Goal: Information Seeking & Learning: Compare options

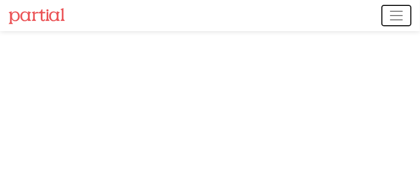
click at [395, 24] on button "Toggle navigation" at bounding box center [396, 15] width 30 height 21
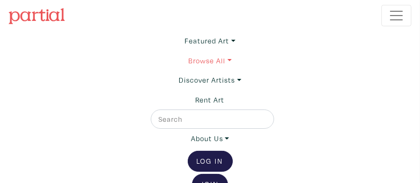
click at [230, 63] on link "Browse All" at bounding box center [209, 60] width 43 height 19
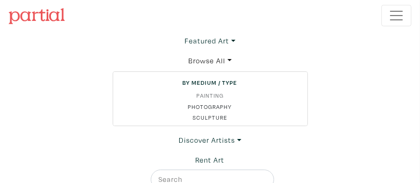
click at [212, 94] on link "Painting" at bounding box center [210, 95] width 177 height 9
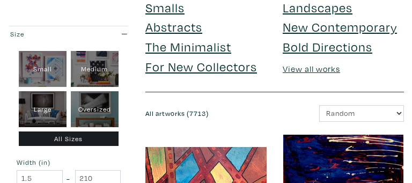
scroll to position [63, 0]
click at [50, 101] on div "Large" at bounding box center [43, 109] width 48 height 36
type input "28"
type input "48"
type input "28"
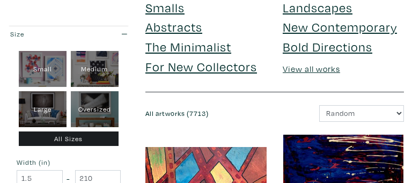
type input "48"
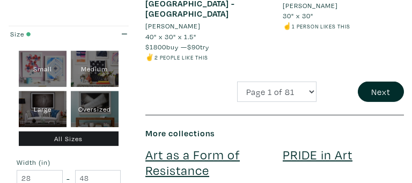
scroll to position [2584, 0]
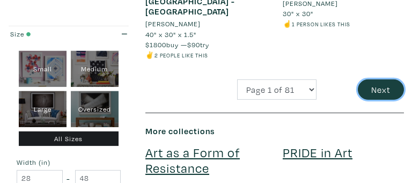
click at [369, 85] on button "Next" at bounding box center [380, 89] width 46 height 20
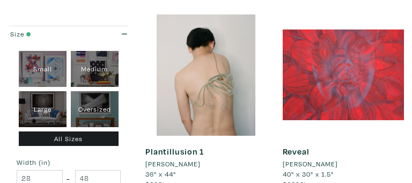
scroll to position [614, 0]
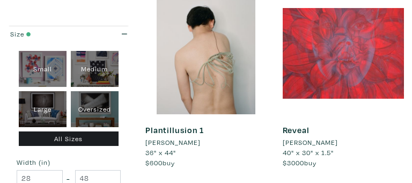
click at [89, 70] on div "Medium" at bounding box center [95, 68] width 48 height 36
type input "16"
type input "28"
type input "16"
type input "28"
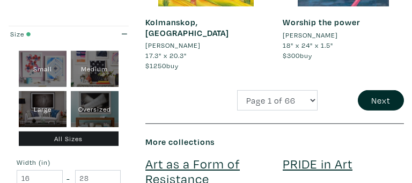
scroll to position [2542, 0]
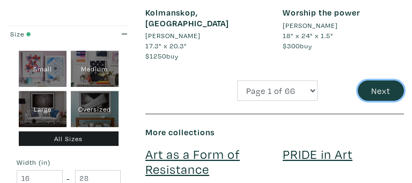
click at [375, 80] on button "Next" at bounding box center [380, 90] width 46 height 20
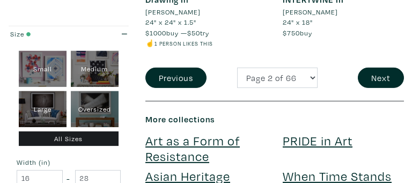
scroll to position [2605, 0]
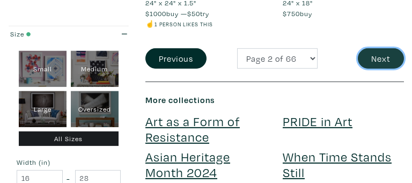
click at [382, 53] on button "Next" at bounding box center [380, 58] width 46 height 20
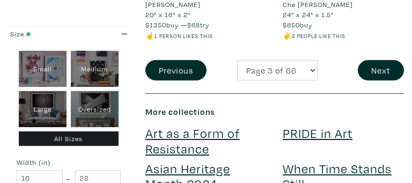
scroll to position [2605, 0]
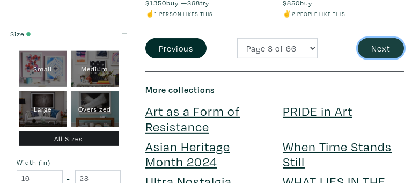
click at [379, 38] on button "Next" at bounding box center [380, 48] width 46 height 20
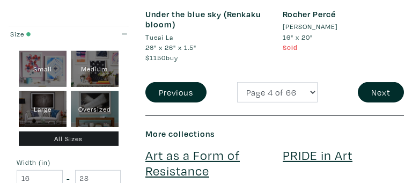
scroll to position [2584, 0]
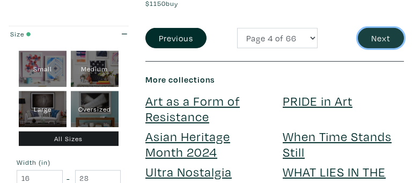
click at [385, 47] on button "Next" at bounding box center [380, 38] width 46 height 20
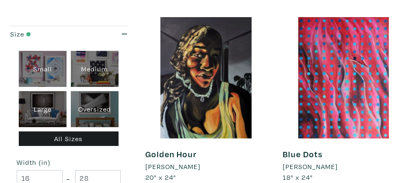
scroll to position [1419, 0]
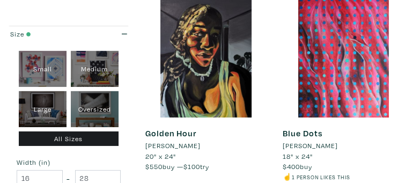
click at [55, 62] on div "Small" at bounding box center [43, 68] width 48 height 36
type input "1"
type input "16"
type input "1"
type input "16"
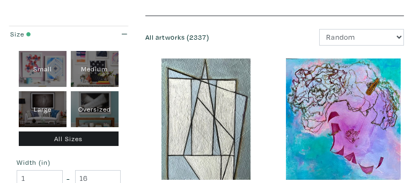
scroll to position [148, 0]
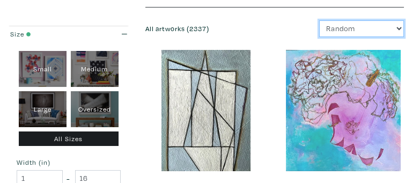
drag, startPoint x: 356, startPoint y: 34, endPoint x: 360, endPoint y: 65, distance: 30.8
select select "price"
click at [319, 20] on select "Newest Random Price: Low to High Price: High to Low" at bounding box center [361, 28] width 85 height 17
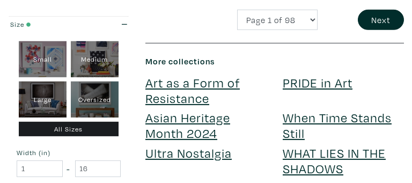
scroll to position [2627, 0]
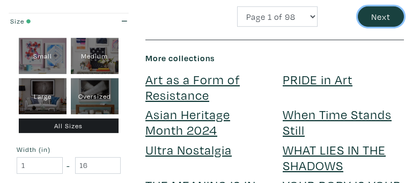
click at [387, 11] on button "Next" at bounding box center [380, 16] width 46 height 20
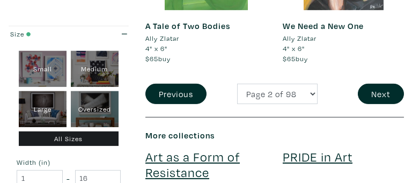
scroll to position [2500, 0]
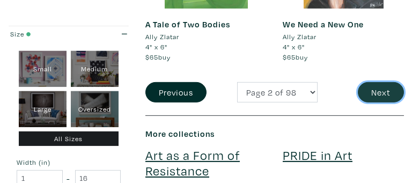
click at [367, 92] on button "Next" at bounding box center [380, 92] width 46 height 20
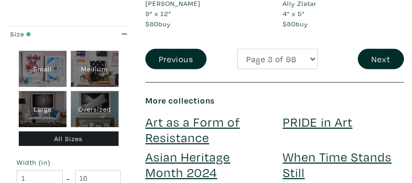
scroll to position [2605, 0]
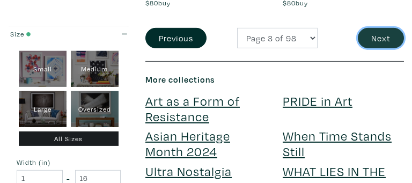
click at [382, 28] on button "Next" at bounding box center [380, 38] width 46 height 20
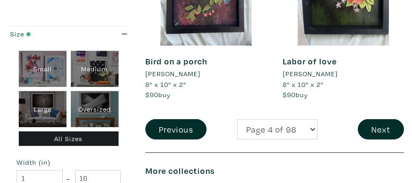
scroll to position [2584, 0]
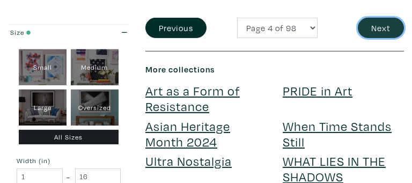
click at [386, 30] on button "Next" at bounding box center [380, 28] width 46 height 20
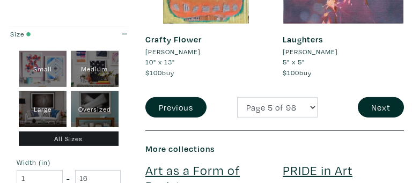
scroll to position [2563, 0]
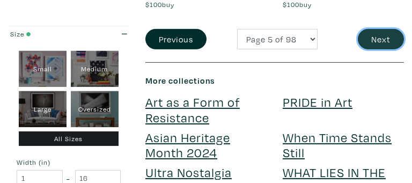
click at [380, 35] on button "Next" at bounding box center [380, 39] width 46 height 20
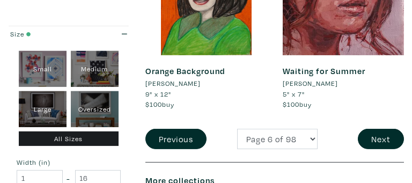
scroll to position [2478, 0]
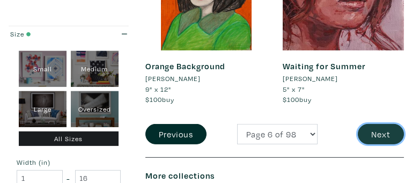
click at [384, 124] on button "Next" at bounding box center [380, 134] width 46 height 20
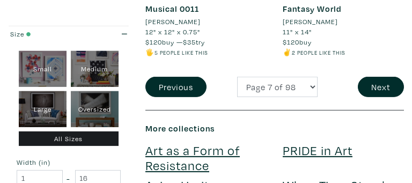
scroll to position [2605, 0]
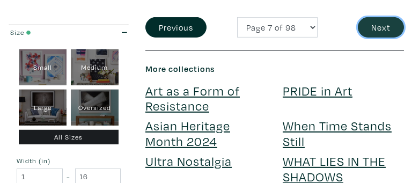
click at [384, 32] on button "Next" at bounding box center [380, 27] width 46 height 20
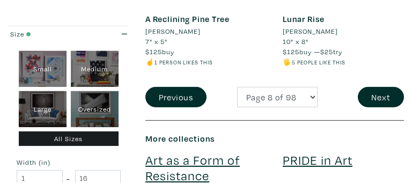
scroll to position [2500, 0]
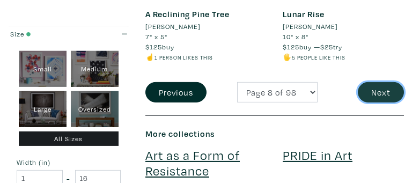
click at [386, 91] on button "Next" at bounding box center [380, 92] width 46 height 20
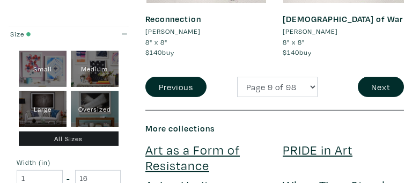
scroll to position [2542, 0]
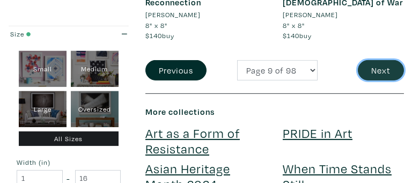
click at [379, 70] on button "Next" at bounding box center [380, 70] width 46 height 20
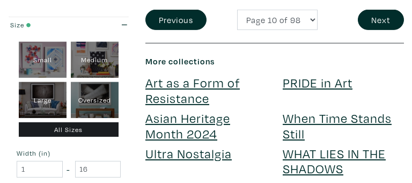
scroll to position [2605, 0]
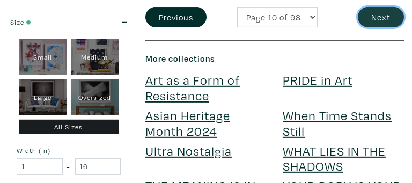
click at [379, 12] on button "Next" at bounding box center [380, 17] width 46 height 20
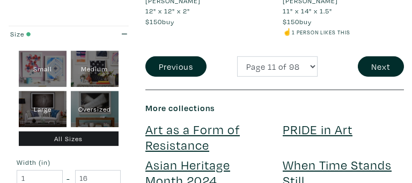
scroll to position [2627, 0]
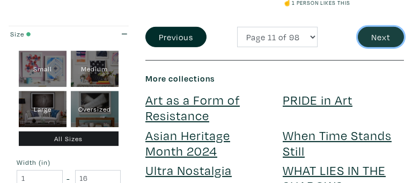
click at [384, 27] on button "Next" at bounding box center [380, 37] width 46 height 20
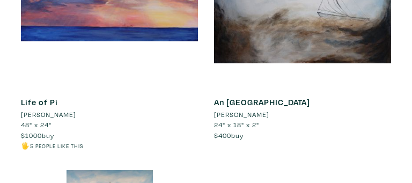
scroll to position [1377, 0]
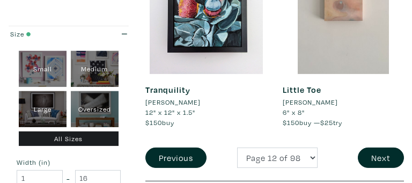
scroll to position [2436, 0]
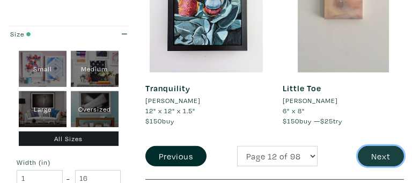
click at [385, 155] on button "Next" at bounding box center [380, 156] width 46 height 20
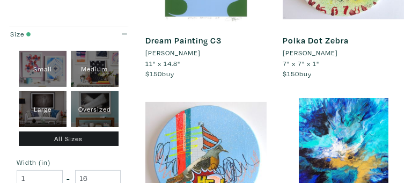
scroll to position [953, 0]
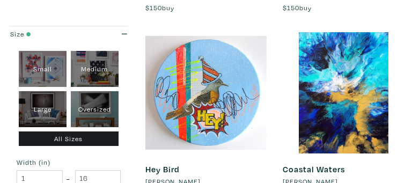
click at [405, 169] on div "Coastal [PERSON_NAME] 12" x 16" x 1.5" $155 buy — $30 try ☝️ 1 person likes thi…" at bounding box center [342, 134] width 137 height 205
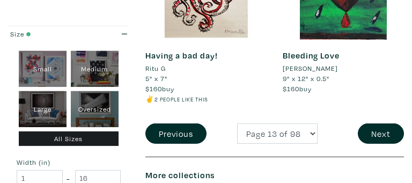
scroll to position [2500, 0]
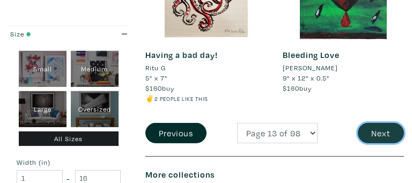
click at [380, 133] on button "Next" at bounding box center [380, 133] width 46 height 20
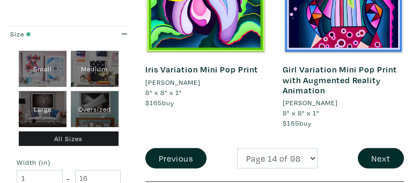
scroll to position [2500, 0]
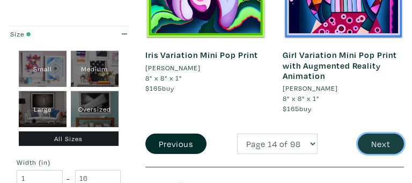
click at [392, 135] on button "Next" at bounding box center [380, 143] width 46 height 20
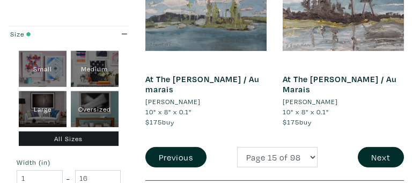
scroll to position [2521, 0]
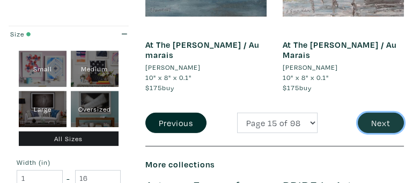
click at [395, 113] on button "Next" at bounding box center [380, 123] width 46 height 20
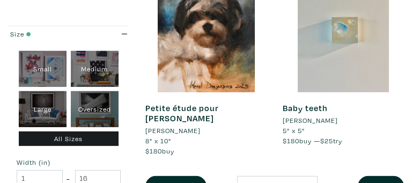
scroll to position [2521, 0]
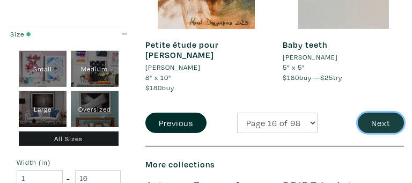
click at [382, 113] on button "Next" at bounding box center [380, 123] width 46 height 20
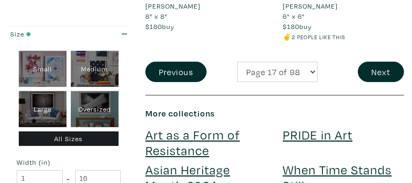
scroll to position [2521, 0]
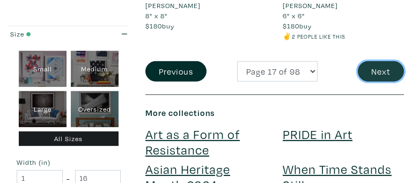
click at [394, 61] on button "Next" at bounding box center [380, 71] width 46 height 20
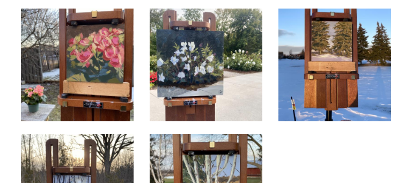
scroll to position [1504, 0]
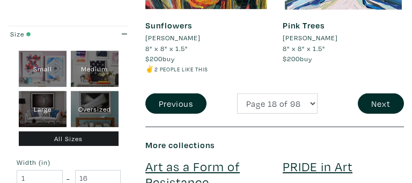
scroll to position [2563, 0]
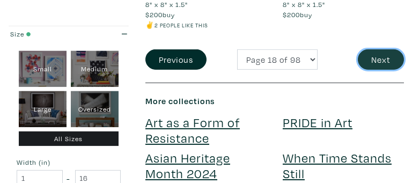
click at [391, 68] on button "Next" at bounding box center [380, 59] width 46 height 20
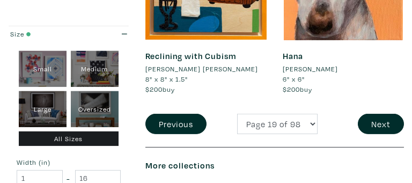
scroll to position [2605, 0]
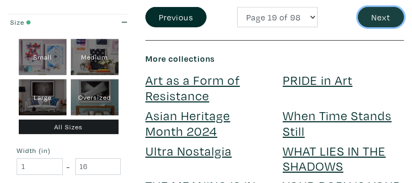
click at [392, 7] on button "Next" at bounding box center [380, 17] width 46 height 20
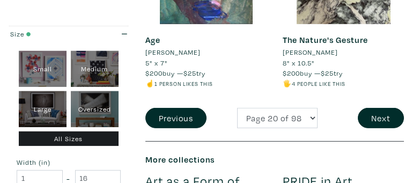
scroll to position [2584, 0]
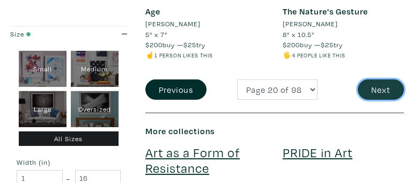
click at [399, 79] on button "Next" at bounding box center [380, 89] width 46 height 20
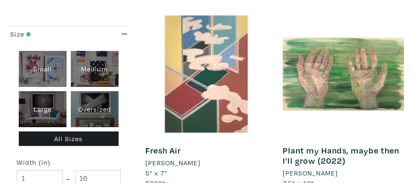
scroll to position [593, 0]
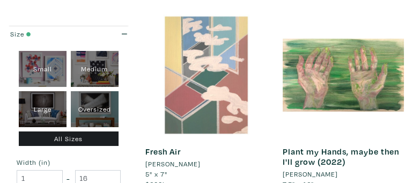
click at [222, 98] on div at bounding box center [205, 74] width 121 height 121
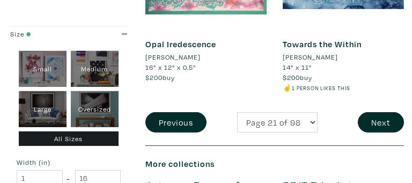
scroll to position [2563, 0]
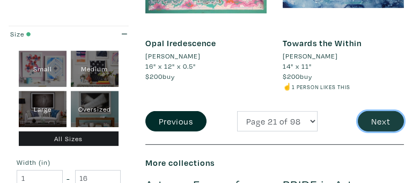
click at [387, 114] on button "Next" at bounding box center [380, 121] width 46 height 20
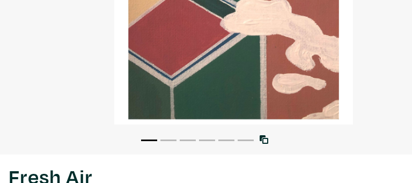
scroll to position [275, 0]
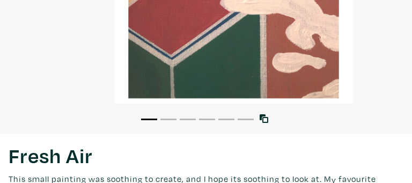
click at [167, 118] on button "2" at bounding box center [168, 119] width 16 height 2
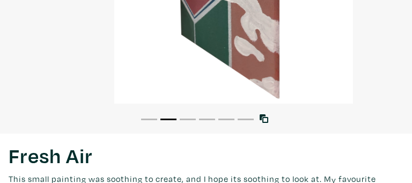
click at [190, 118] on button "3" at bounding box center [188, 119] width 16 height 2
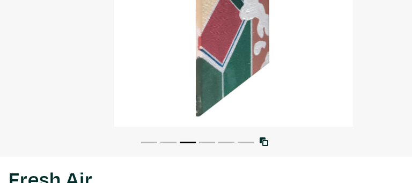
scroll to position [254, 0]
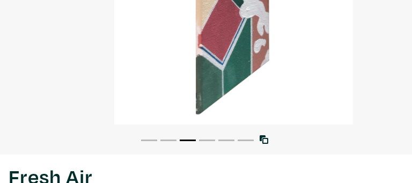
click at [204, 137] on li "4" at bounding box center [207, 139] width 16 height 11
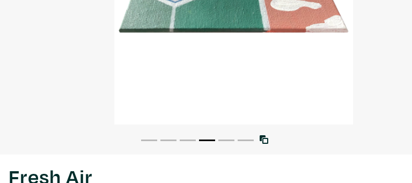
click at [228, 136] on li "5" at bounding box center [226, 139] width 16 height 11
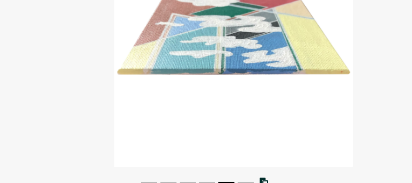
scroll to position [233, 0]
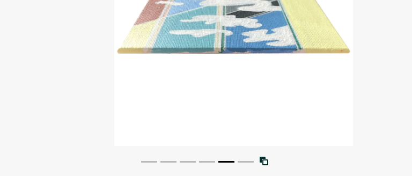
click at [242, 161] on button "6" at bounding box center [245, 162] width 16 height 2
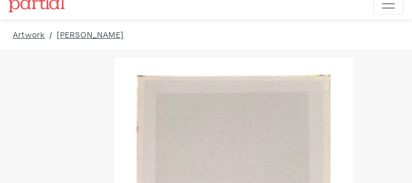
scroll to position [0, 0]
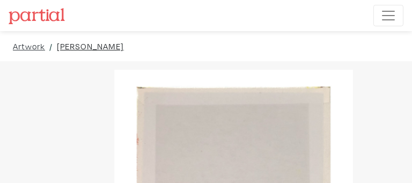
click at [108, 50] on link "Michael Thompson" at bounding box center [90, 46] width 67 height 13
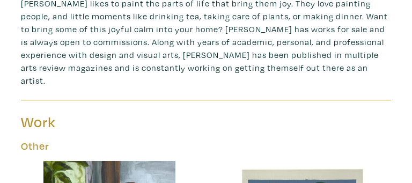
scroll to position [360, 0]
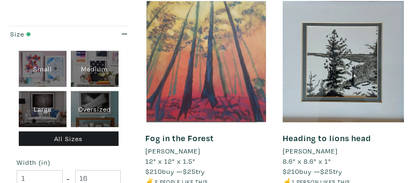
scroll to position [2203, 0]
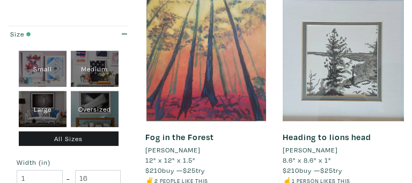
click at [369, 58] on div at bounding box center [342, 60] width 121 height 121
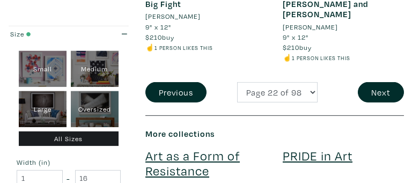
scroll to position [2542, 0]
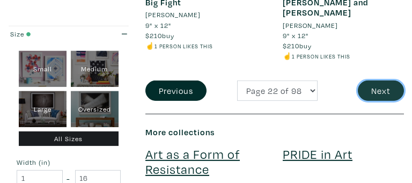
click at [393, 80] on button "Next" at bounding box center [380, 90] width 46 height 20
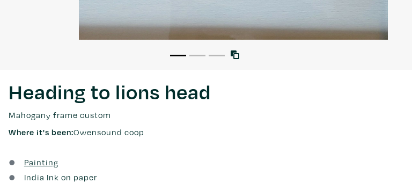
scroll to position [318, 0]
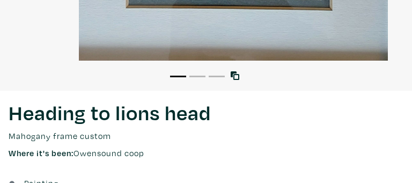
click at [202, 79] on li "2" at bounding box center [197, 75] width 16 height 11
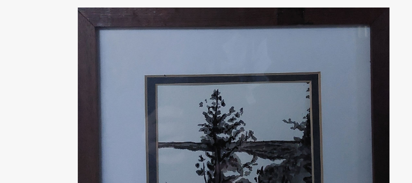
scroll to position [63, 0]
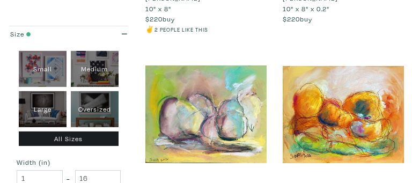
scroll to position [1419, 0]
